Goal: Task Accomplishment & Management: Use online tool/utility

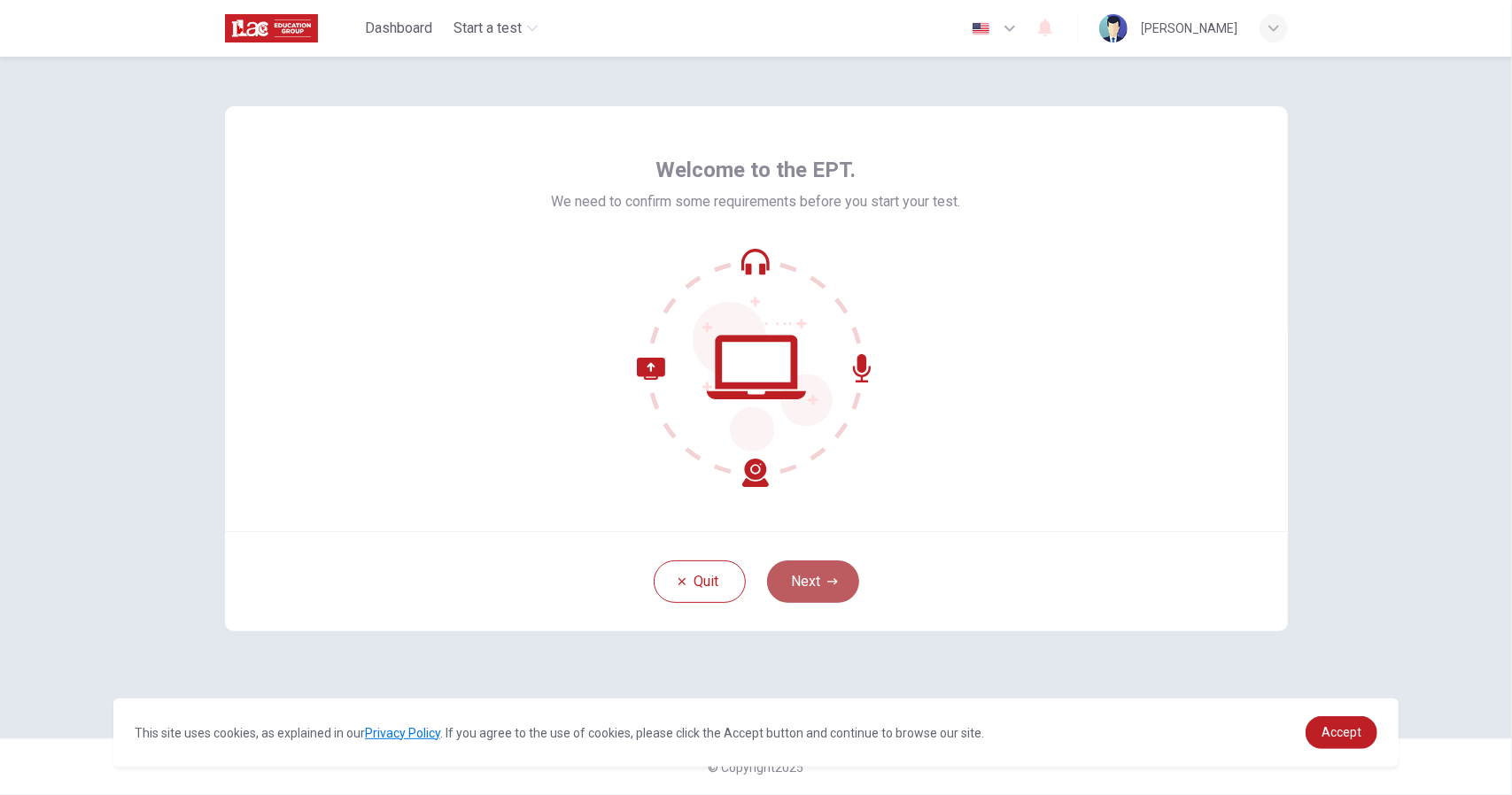
click at [821, 582] on button "Next" at bounding box center [813, 581] width 92 height 42
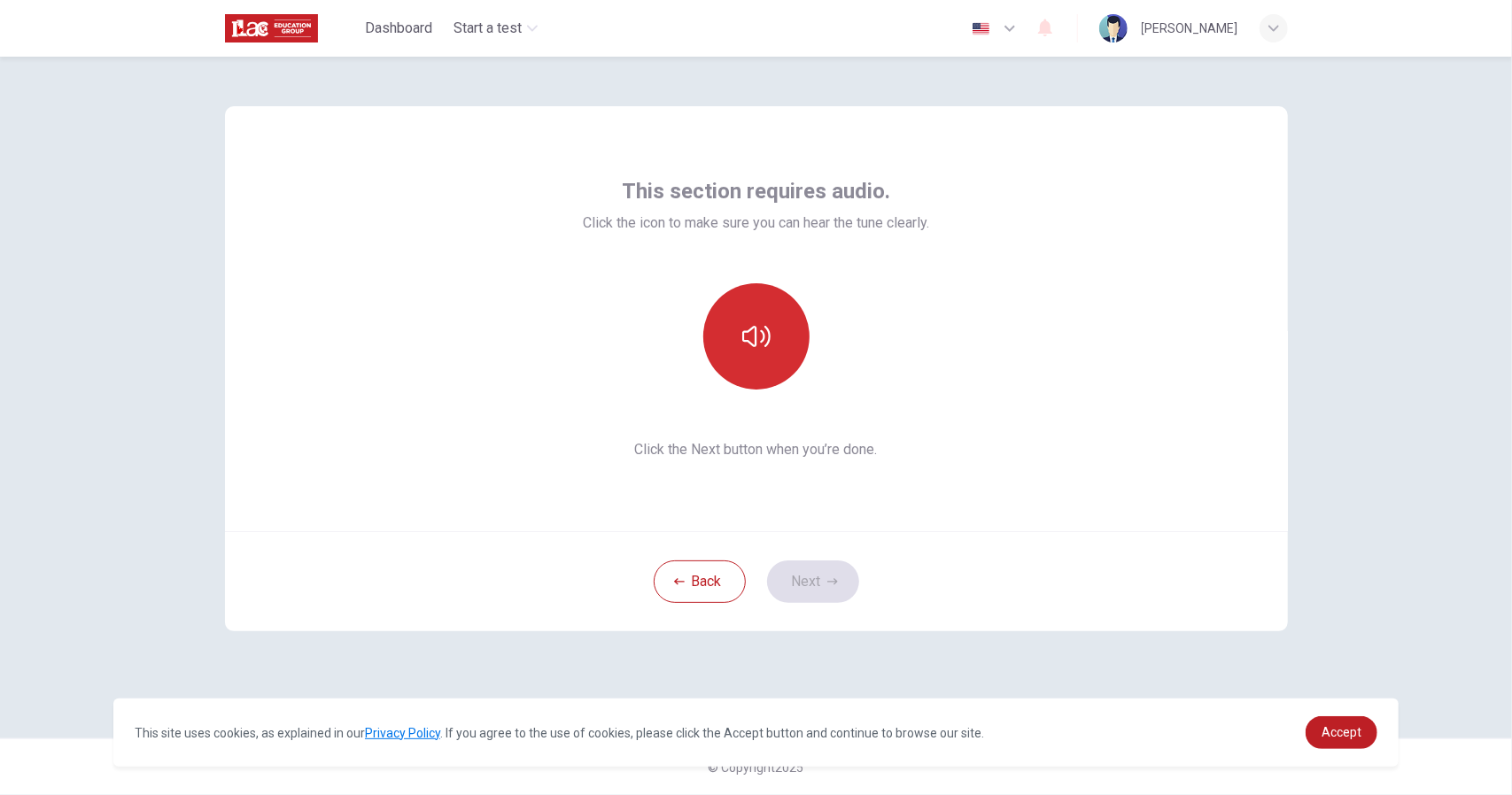
click at [769, 350] on icon "button" at bounding box center [756, 336] width 28 height 28
click at [815, 598] on button "Next" at bounding box center [813, 581] width 92 height 42
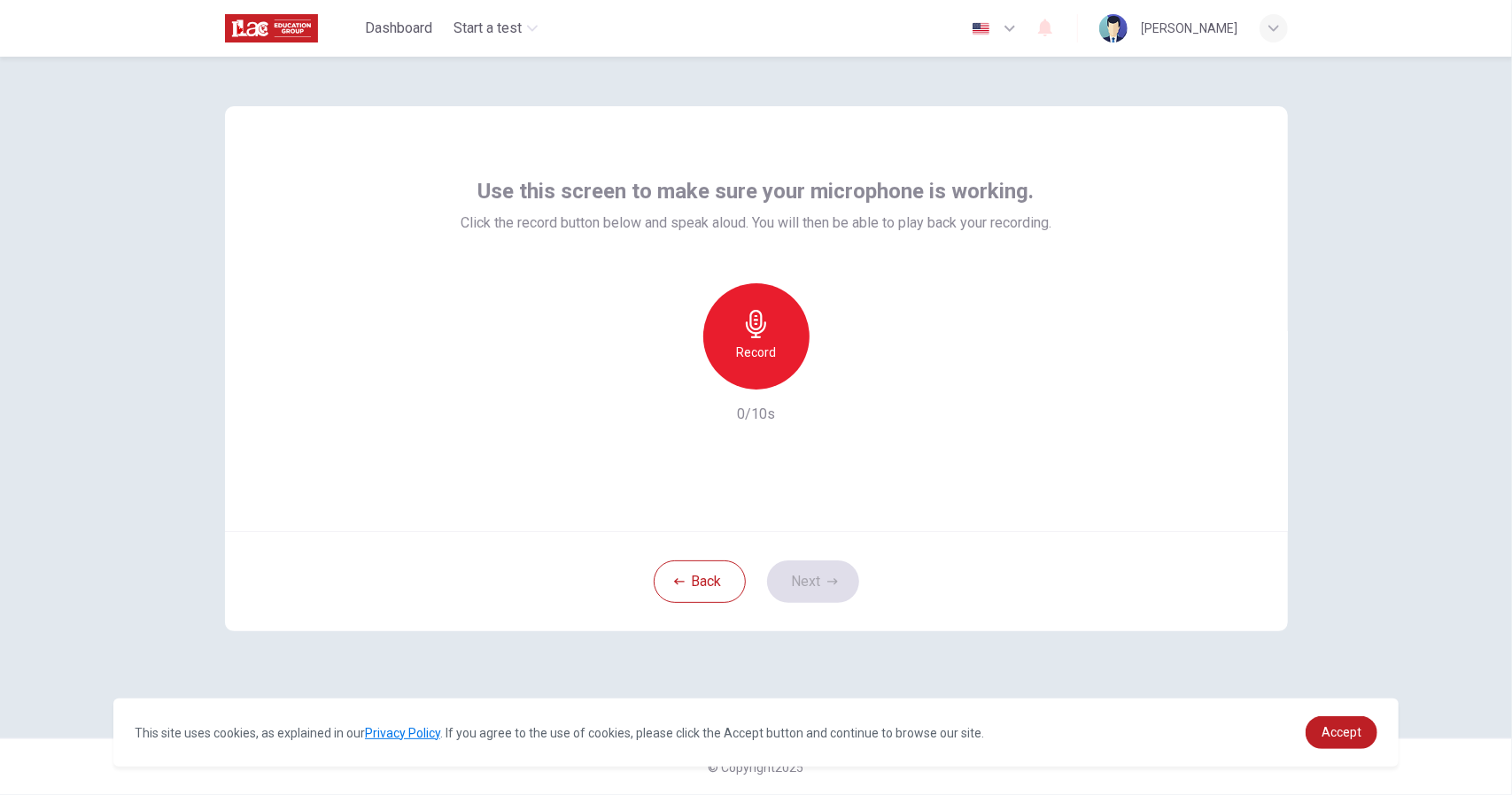
click at [765, 336] on icon "button" at bounding box center [756, 324] width 28 height 28
click at [753, 323] on icon "button" at bounding box center [756, 324] width 28 height 28
click at [829, 385] on div "button" at bounding box center [838, 375] width 28 height 28
click at [1387, 287] on div "Use this screen to make sure your microphone is working. Click the record butto…" at bounding box center [756, 426] width 1512 height 739
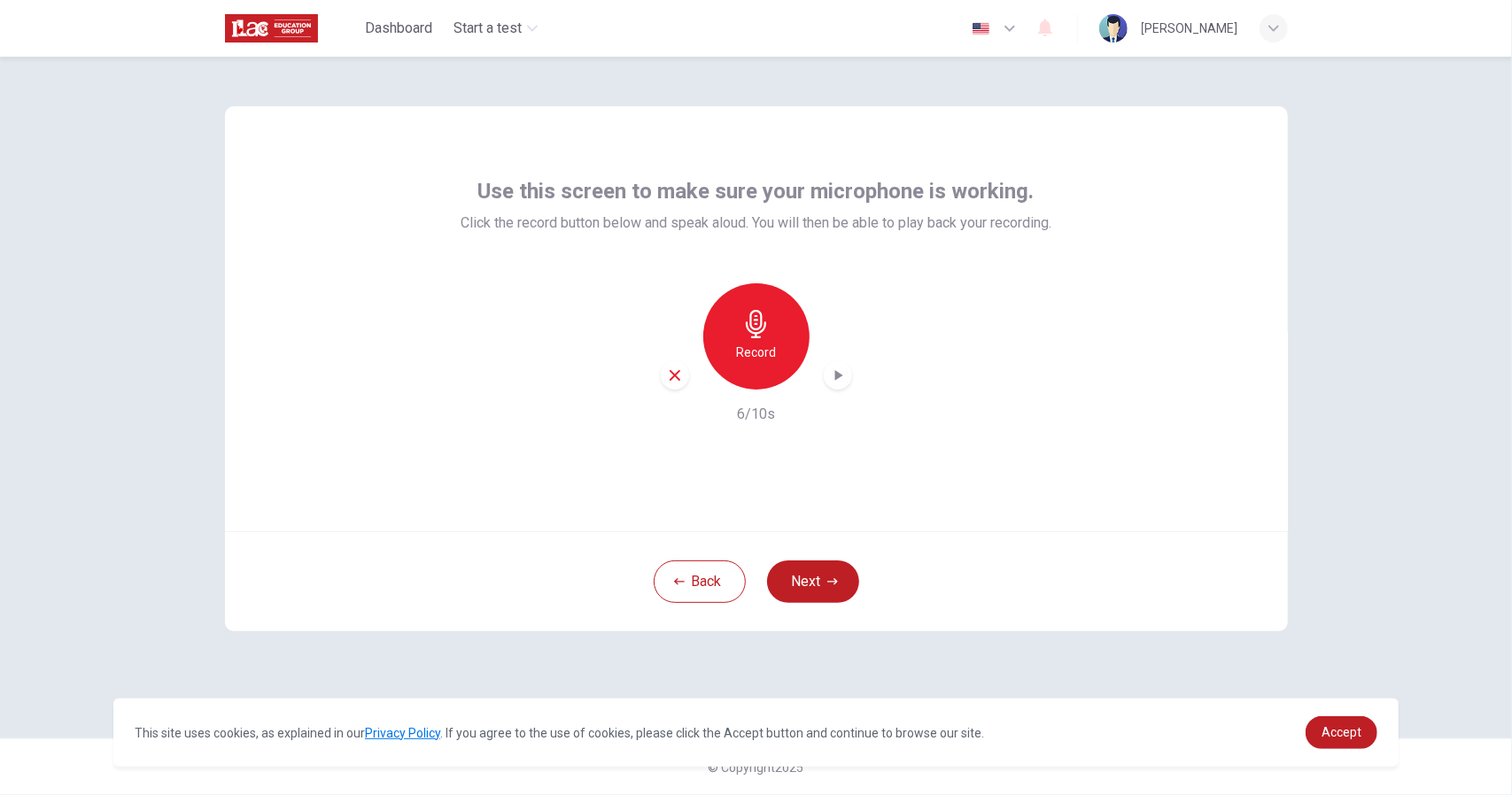
click at [1381, 291] on div "Use this screen to make sure your microphone is working. Click the record butto…" at bounding box center [756, 426] width 1512 height 739
click at [714, 581] on button "Back" at bounding box center [700, 581] width 92 height 42
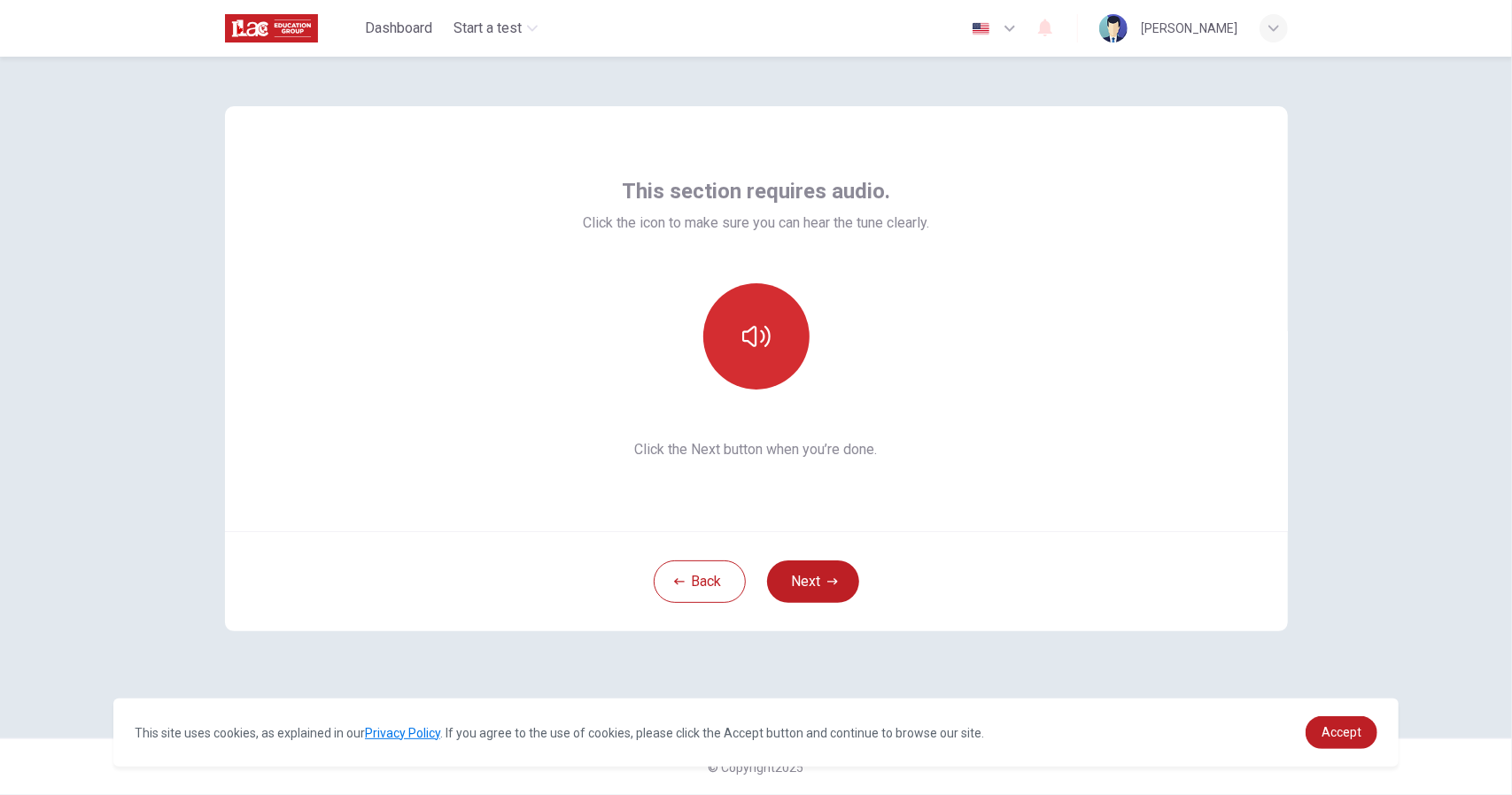
click at [752, 304] on button "button" at bounding box center [756, 335] width 106 height 106
click at [816, 570] on button "Next" at bounding box center [813, 581] width 92 height 42
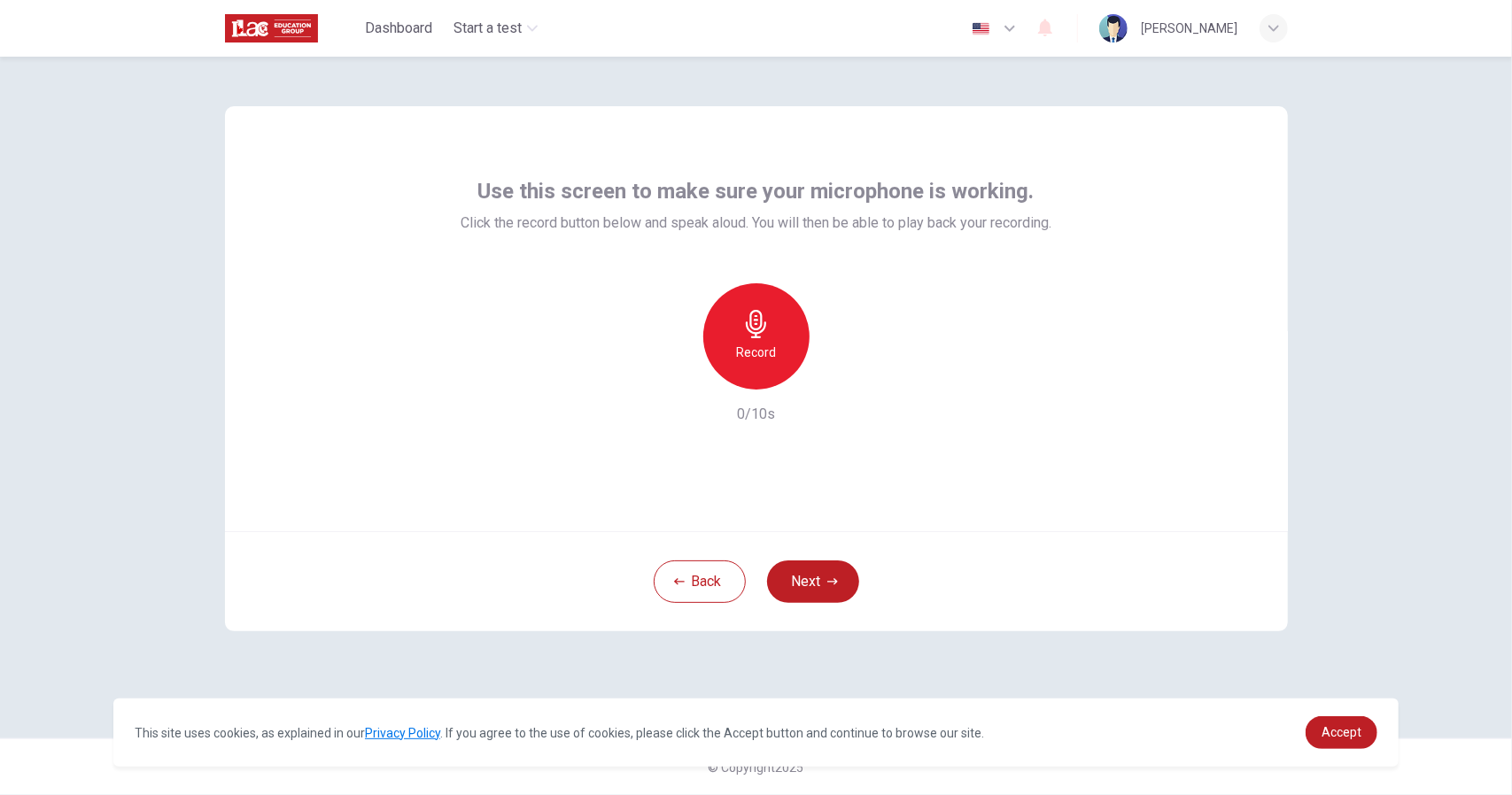
click at [764, 333] on icon "button" at bounding box center [756, 324] width 28 height 28
click at [779, 366] on div "Stop" at bounding box center [756, 335] width 106 height 106
click at [831, 369] on icon "button" at bounding box center [838, 375] width 18 height 18
click at [1267, 19] on div "button" at bounding box center [1273, 28] width 28 height 28
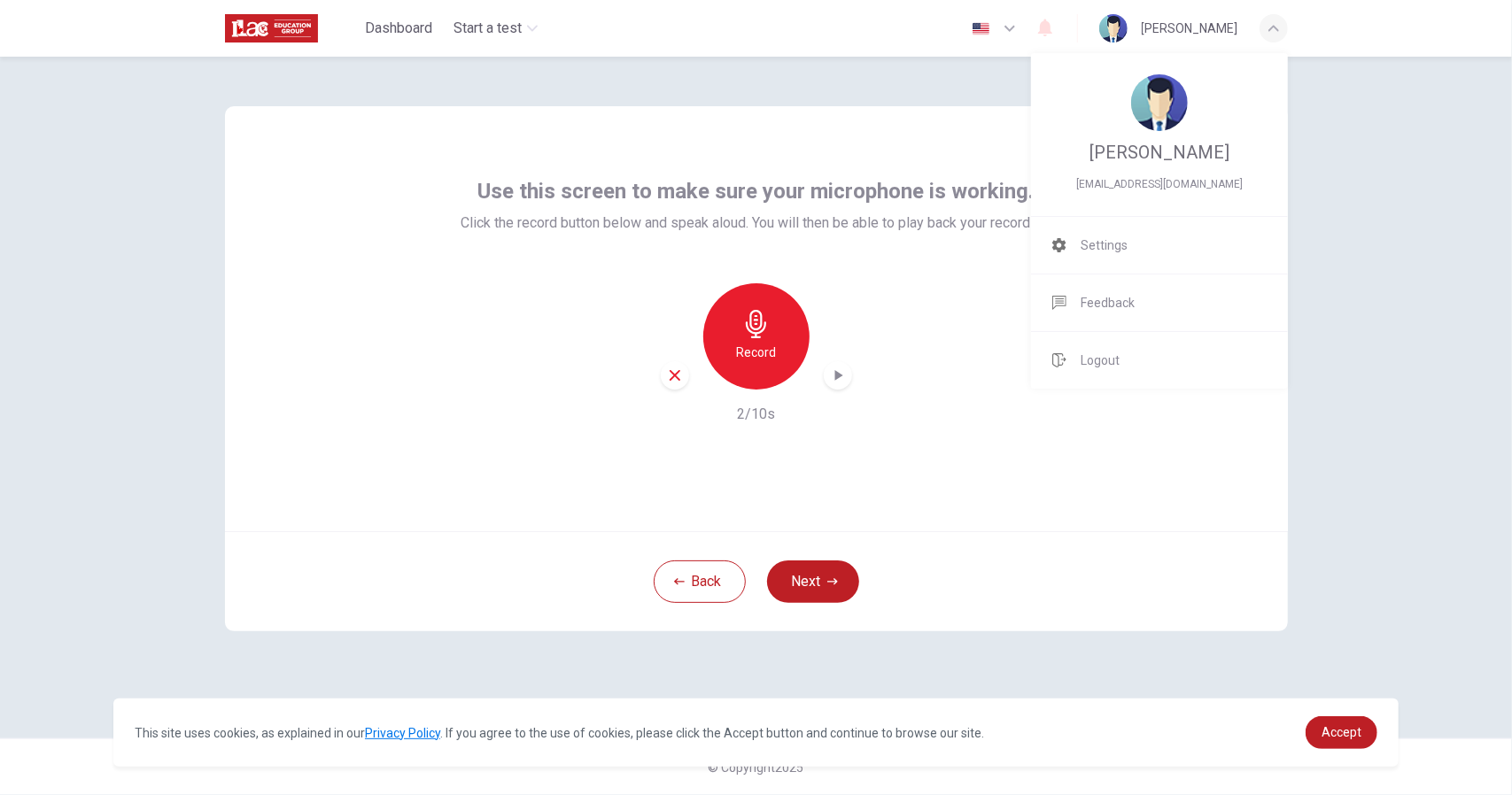
click at [242, 23] on div at bounding box center [756, 398] width 1512 height 795
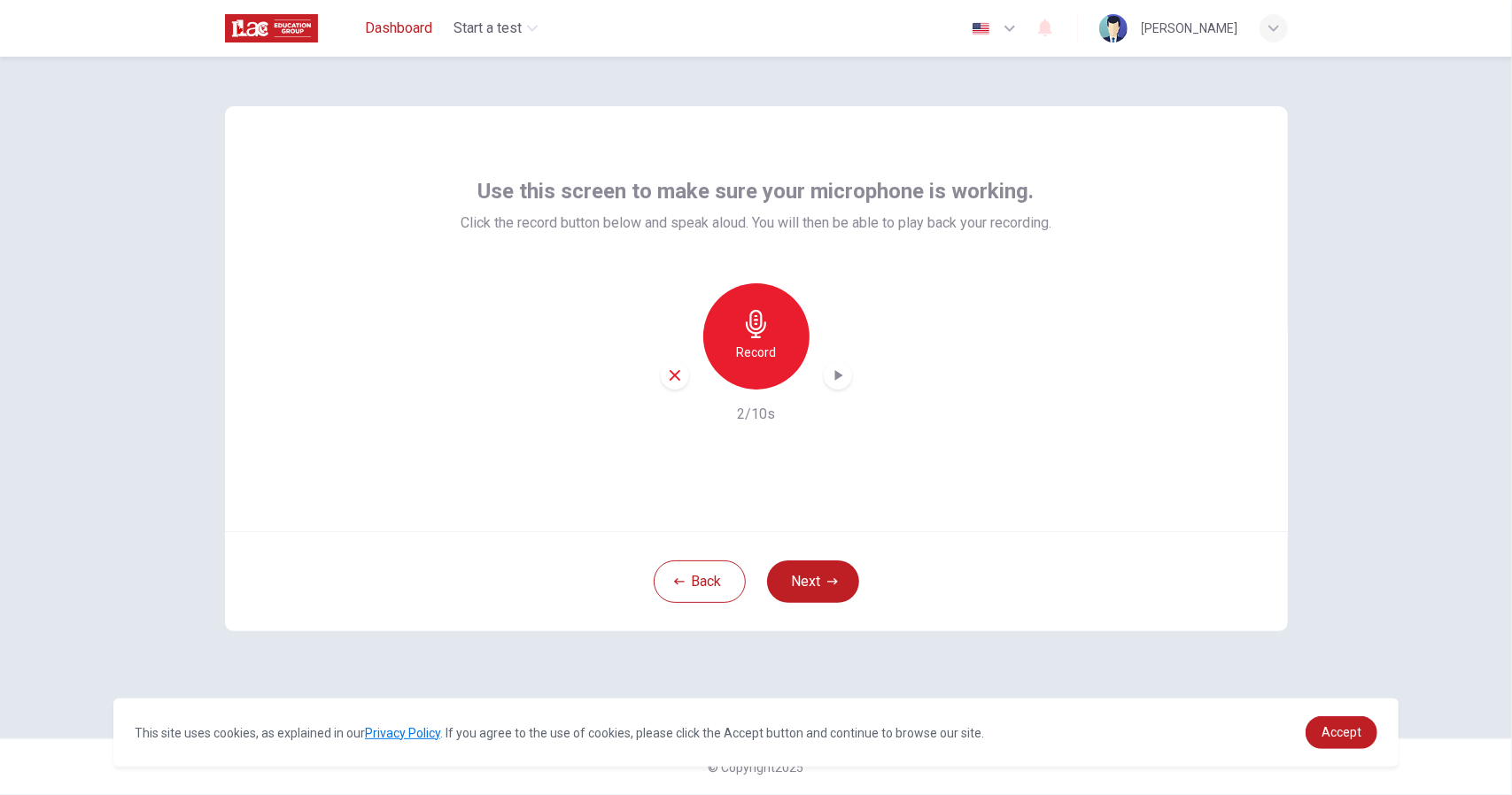
click at [402, 39] on button "Dashboard" at bounding box center [399, 28] width 82 height 32
